Goal: Task Accomplishment & Management: Manage account settings

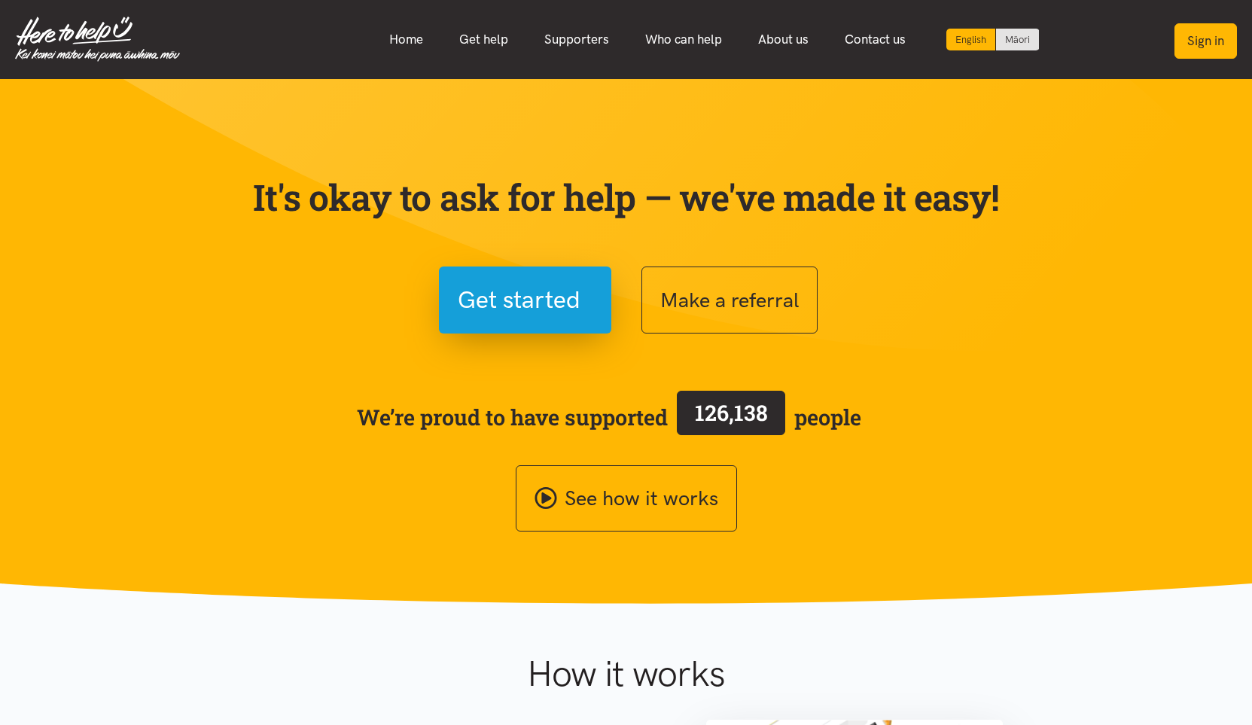
click at [1191, 31] on button "Sign in" at bounding box center [1206, 40] width 62 height 35
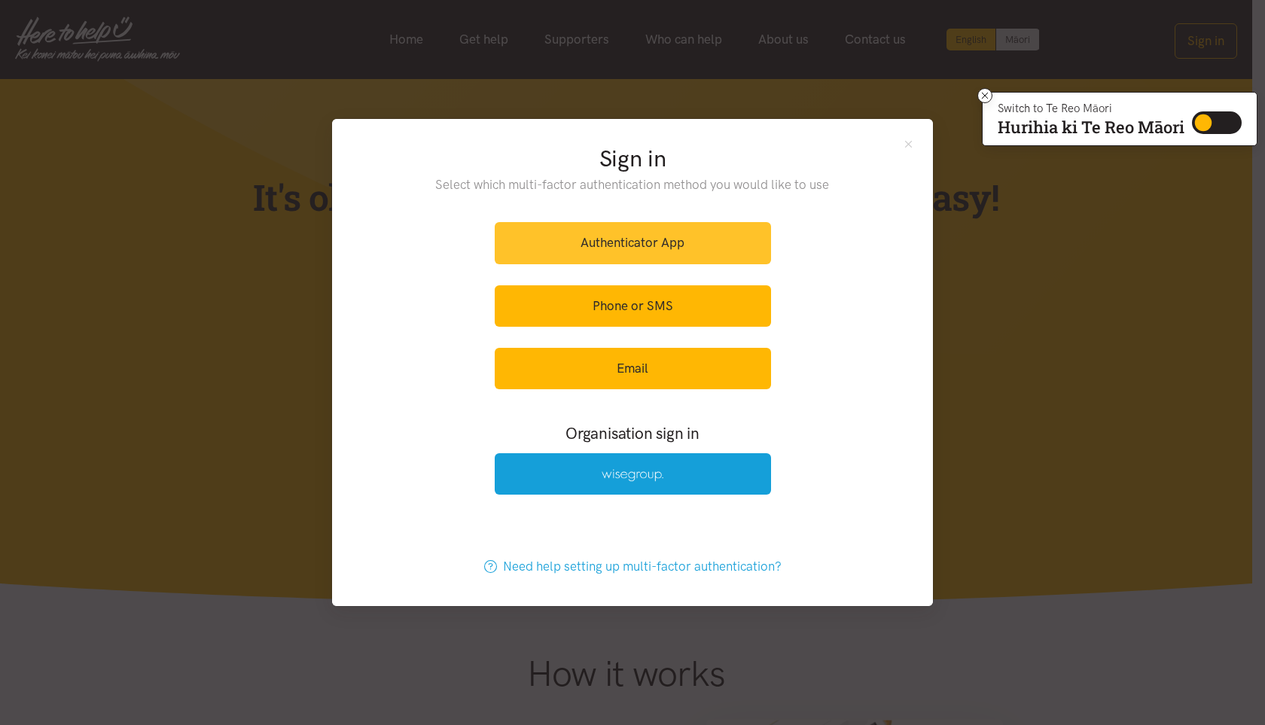
click at [618, 244] on link "Authenticator App" at bounding box center [633, 242] width 276 height 41
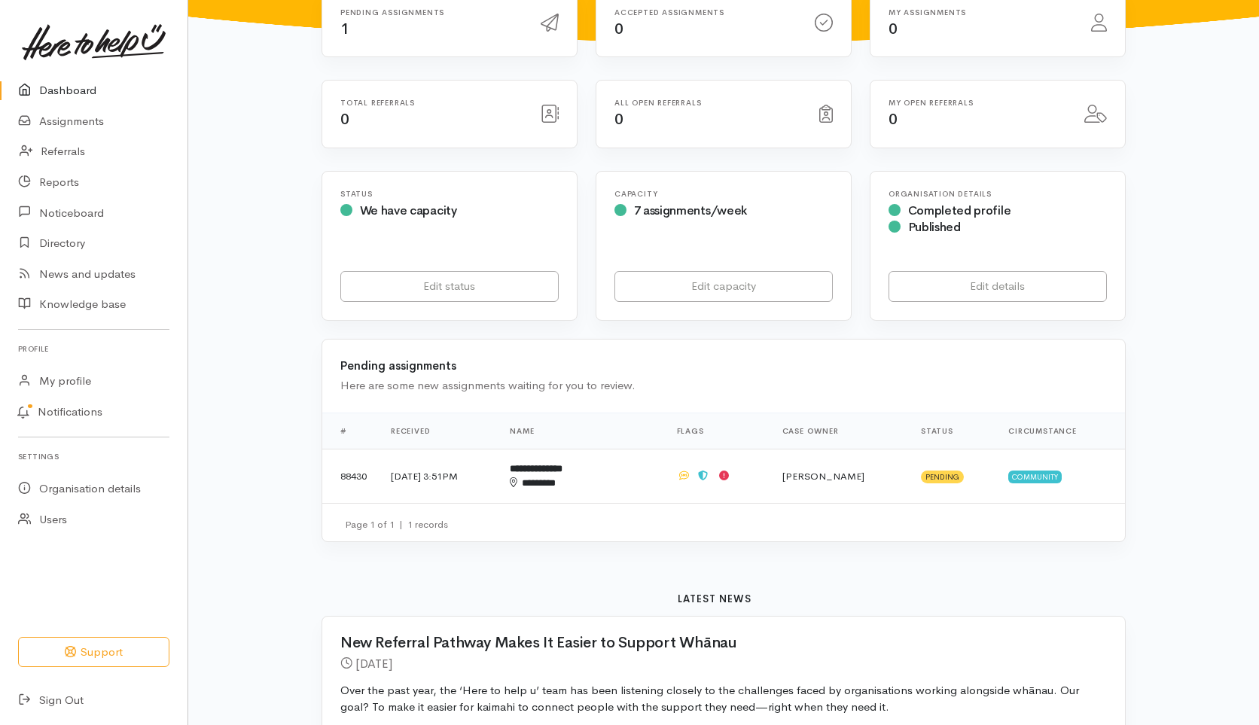
scroll to position [226, 0]
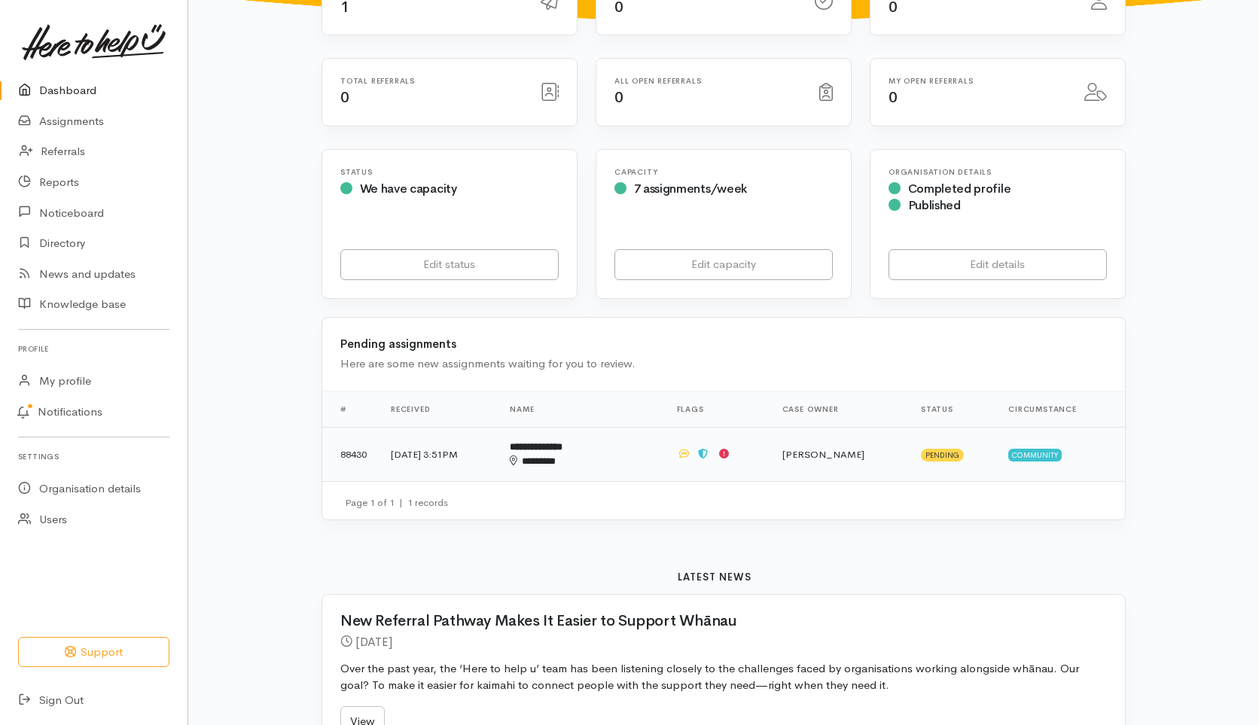
click at [427, 427] on td "[DATE] 3:51PM" at bounding box center [438, 454] width 119 height 54
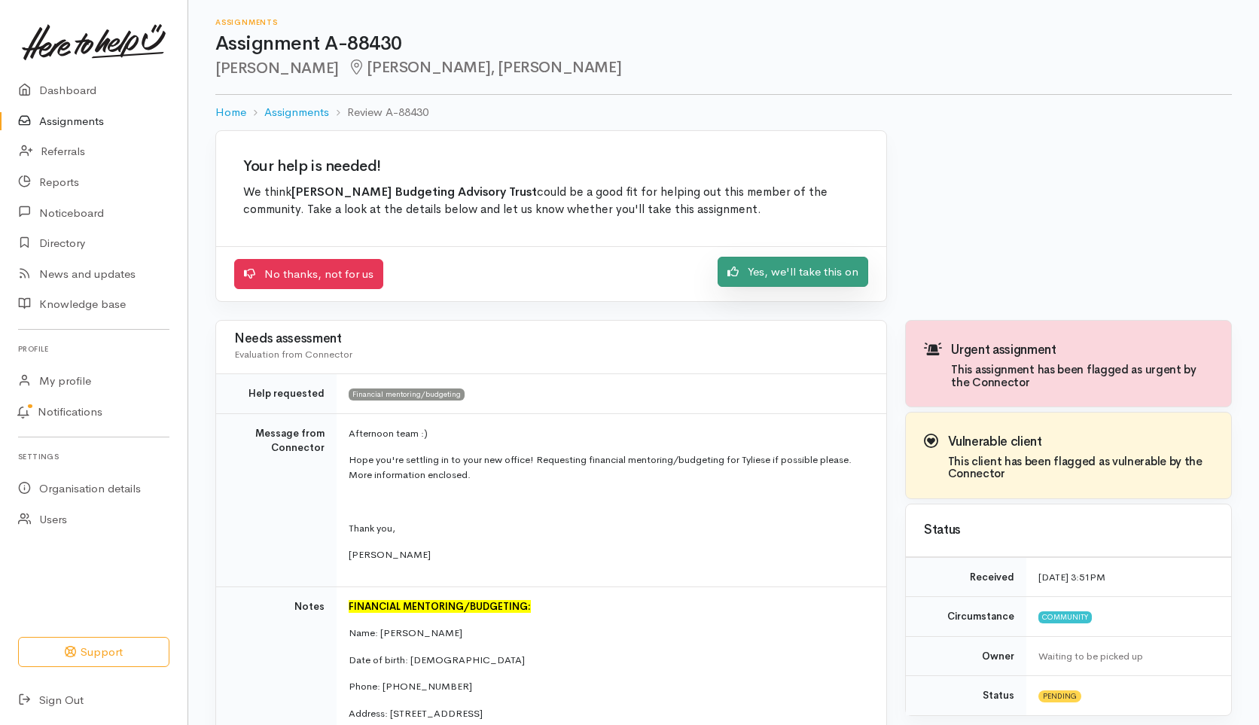
click at [797, 273] on link "Yes, we'll take this on" at bounding box center [793, 272] width 151 height 31
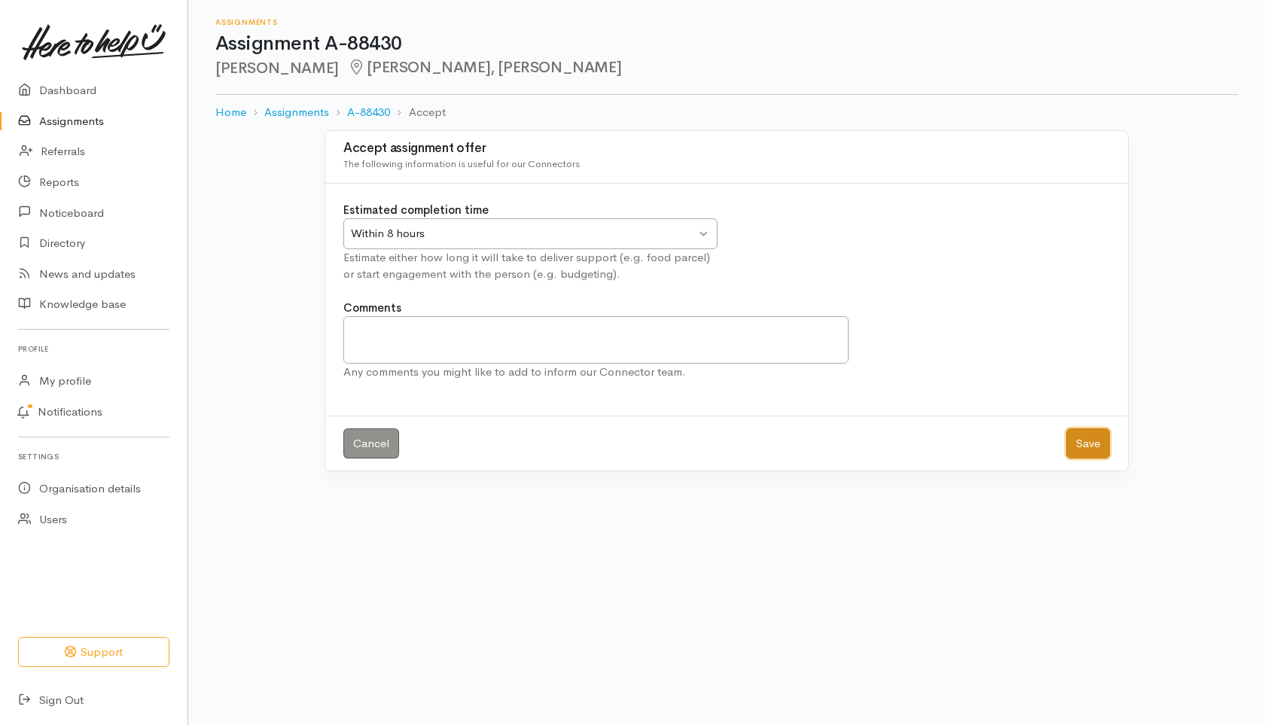
click at [1098, 443] on button "Save" at bounding box center [1088, 443] width 44 height 31
